Goal: Book appointment/travel/reservation

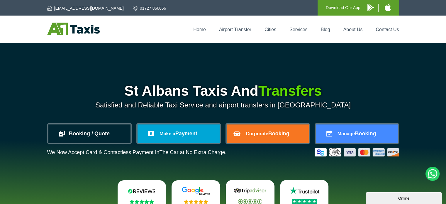
click at [82, 136] on link "Booking / Quote" at bounding box center [89, 133] width 82 height 18
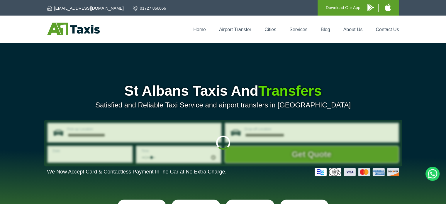
type input "**********"
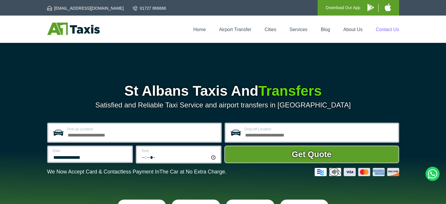
click at [391, 31] on link "Contact Us" at bounding box center [387, 29] width 23 height 5
